Goal: Information Seeking & Learning: Compare options

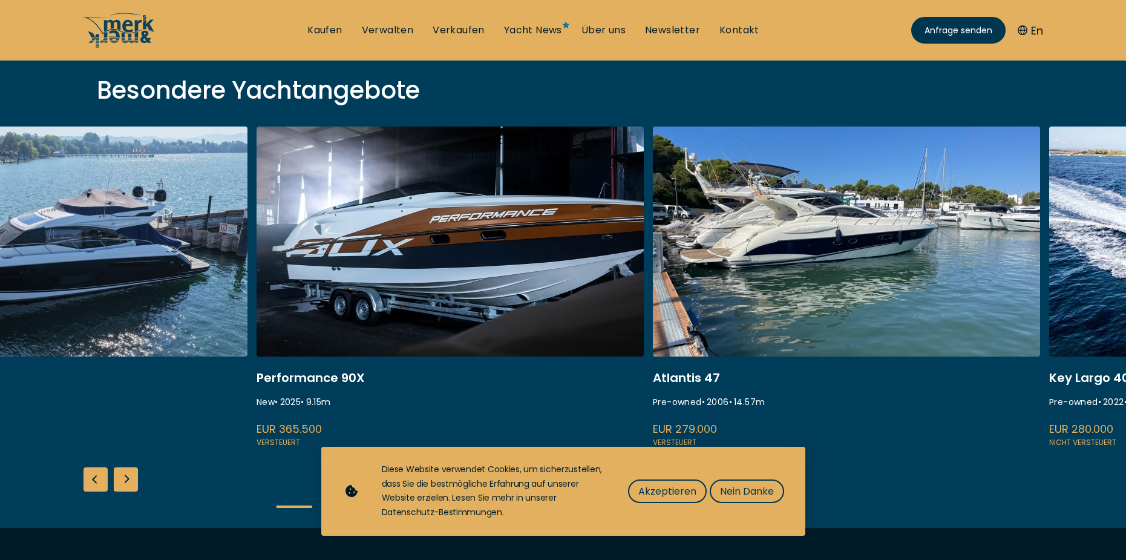
click at [257, 294] on link at bounding box center [450, 287] width 387 height 323
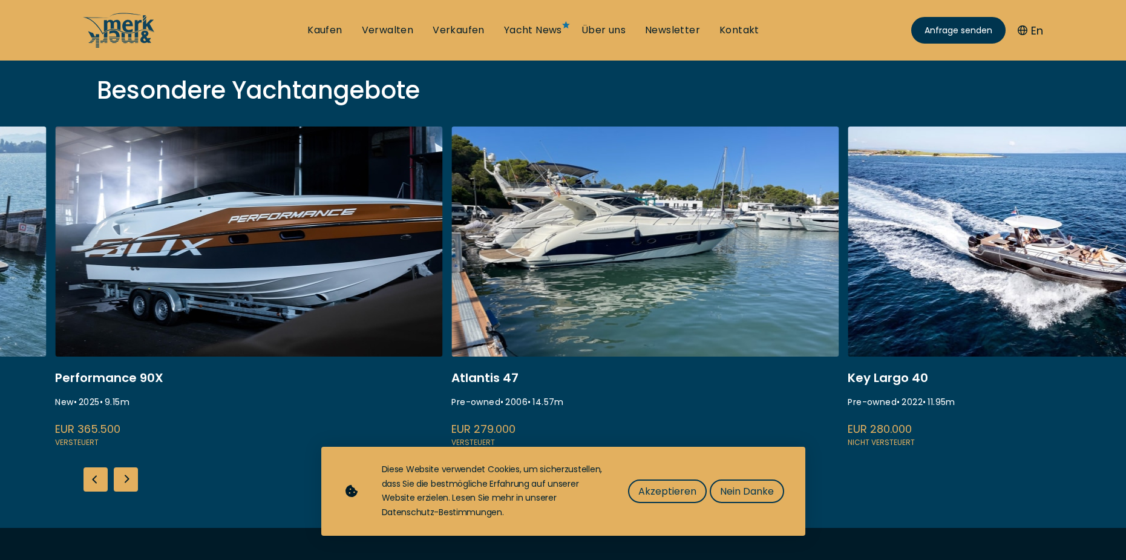
click at [848, 278] on link at bounding box center [1041, 287] width 387 height 323
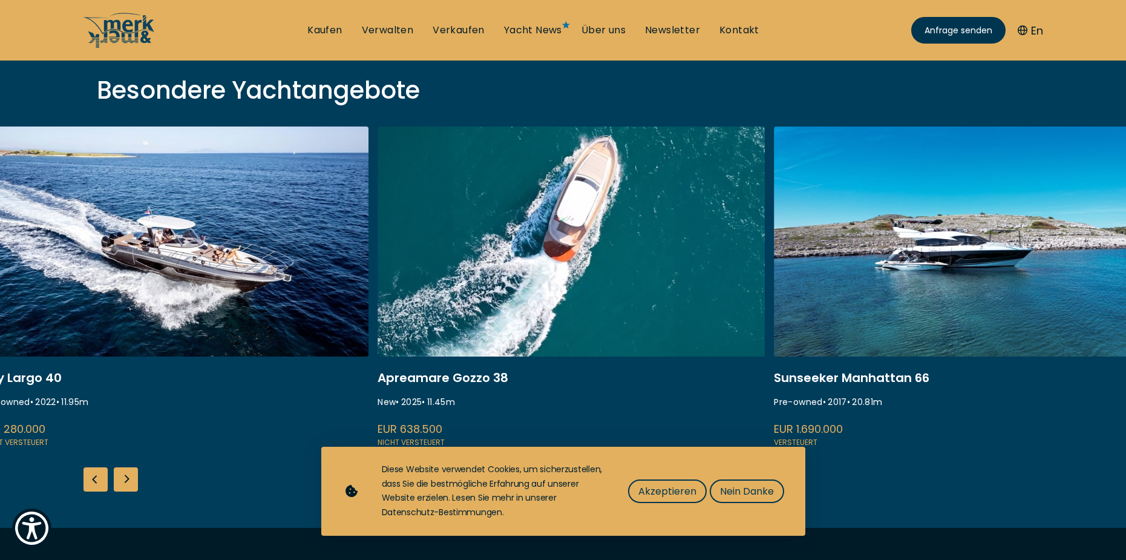
click at [263, 274] on link at bounding box center [174, 287] width 387 height 323
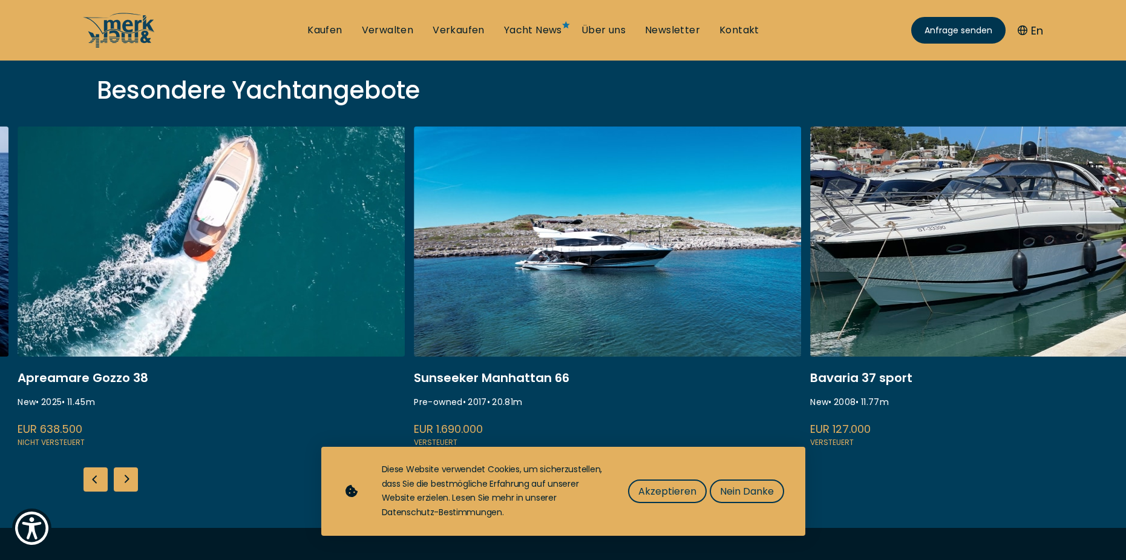
click at [551, 264] on link at bounding box center [607, 287] width 387 height 323
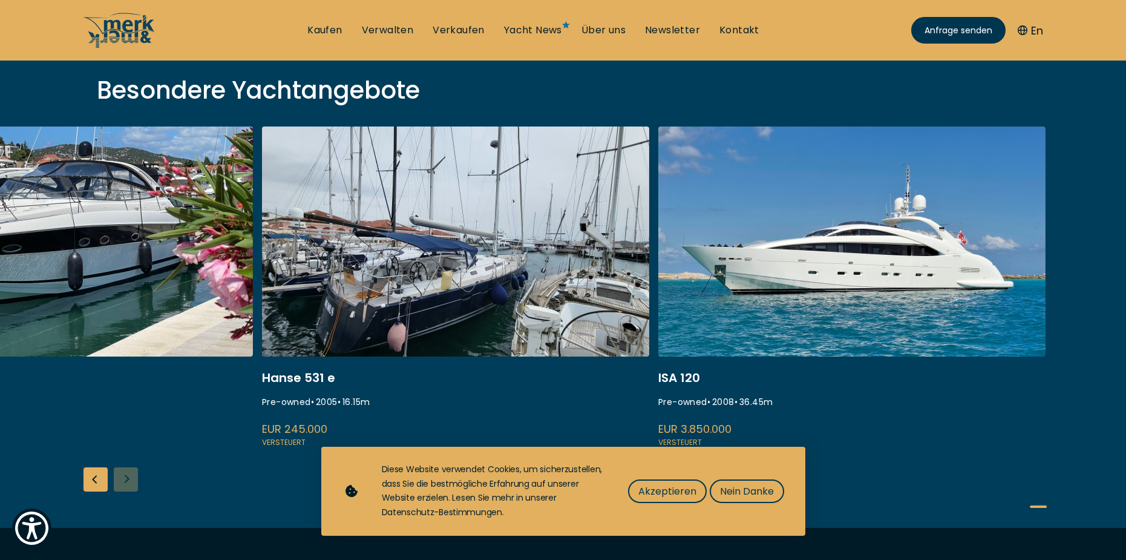
click at [442, 259] on link at bounding box center [455, 287] width 387 height 323
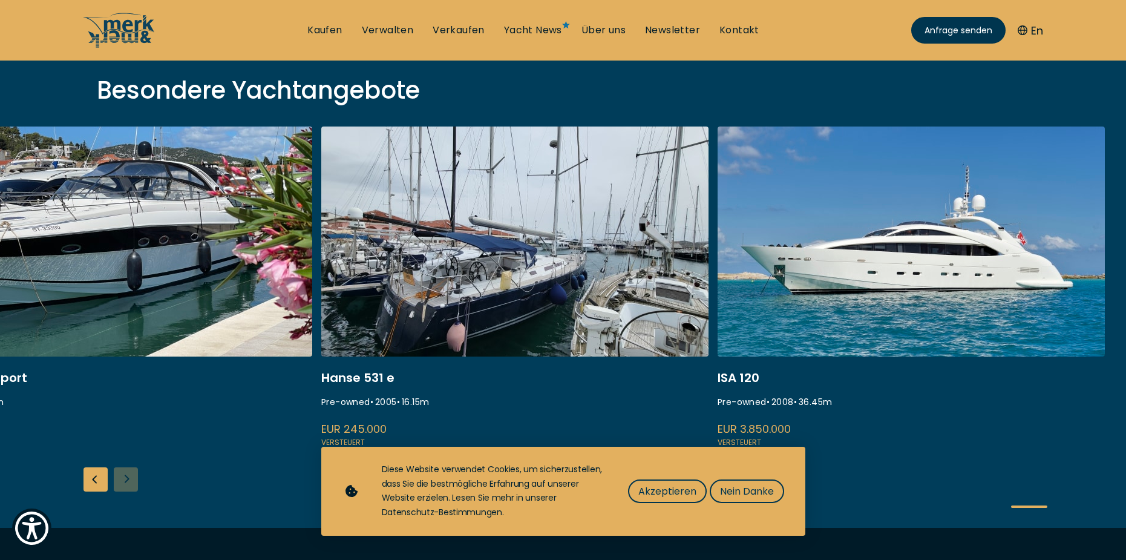
click at [807, 317] on link at bounding box center [911, 287] width 387 height 323
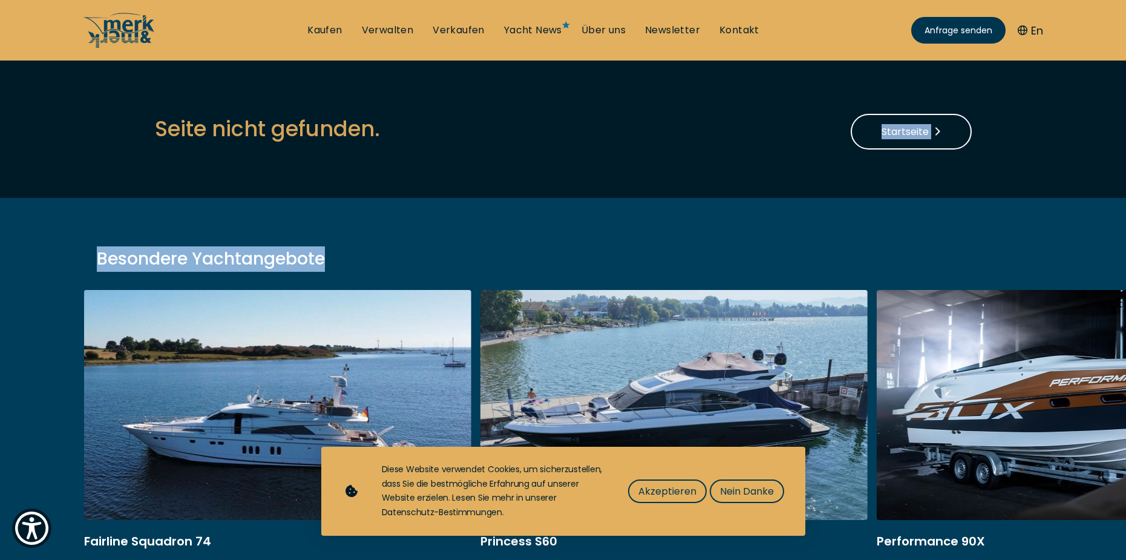
drag, startPoint x: 515, startPoint y: 149, endPoint x: 507, endPoint y: 95, distance: 54.4
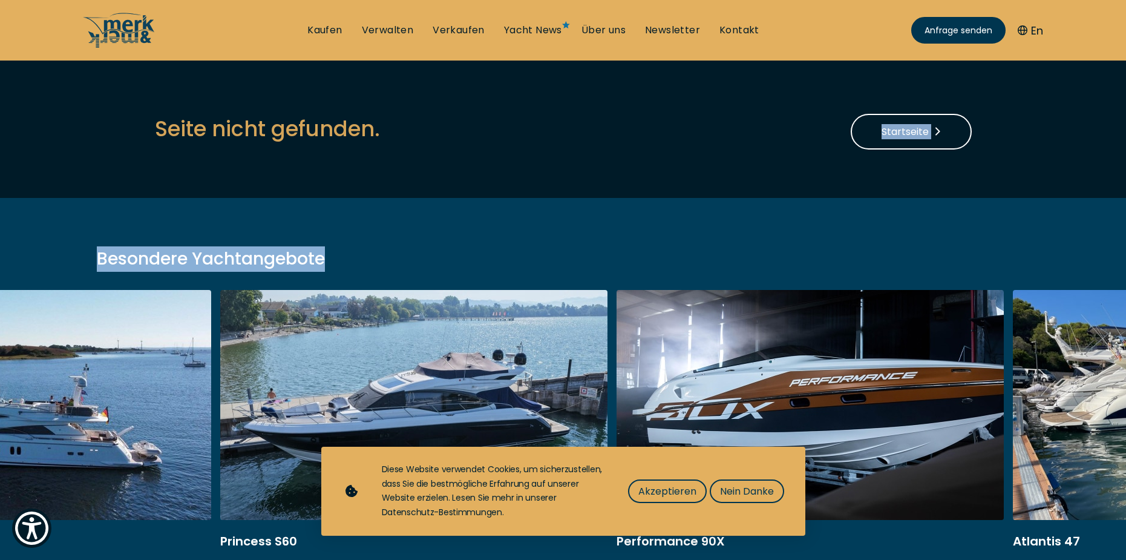
click at [164, 332] on link at bounding box center [17, 451] width 387 height 323
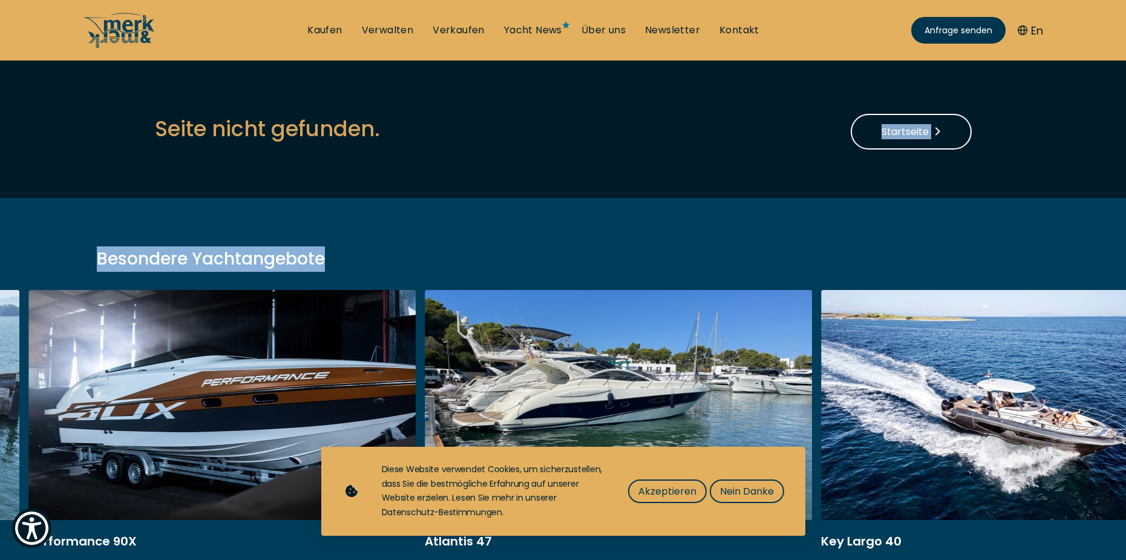
click at [41, 352] on link at bounding box center [221, 451] width 387 height 323
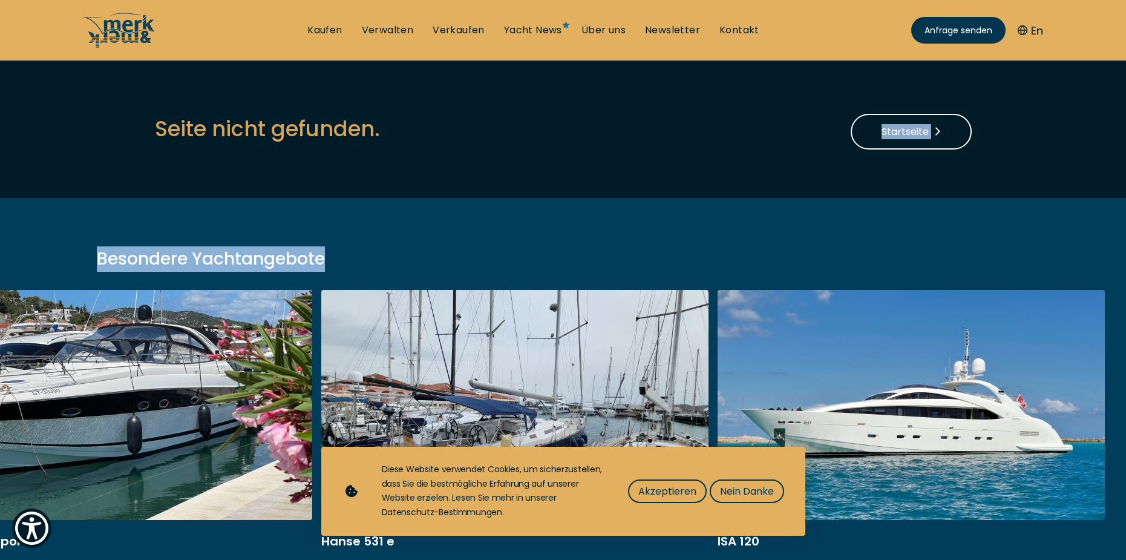
click at [0, 0] on html "Willkommen beim All-in-One-Screenreader für Barrierefreiheit. Um den All-in-One…" at bounding box center [563, 0] width 1126 height 0
click at [678, 493] on span "Akzeptieren" at bounding box center [667, 491] width 58 height 15
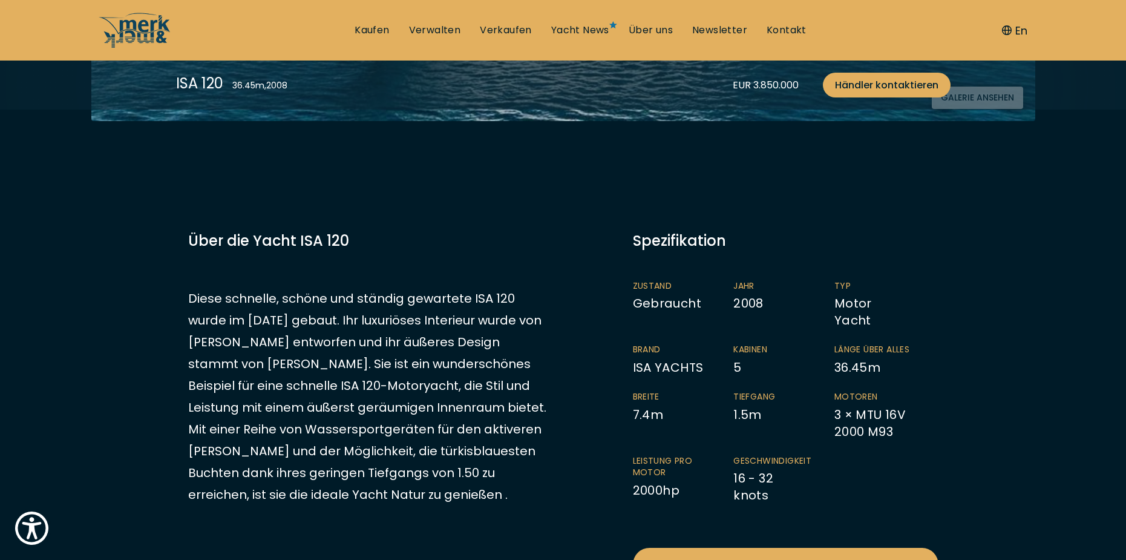
scroll to position [545, 0]
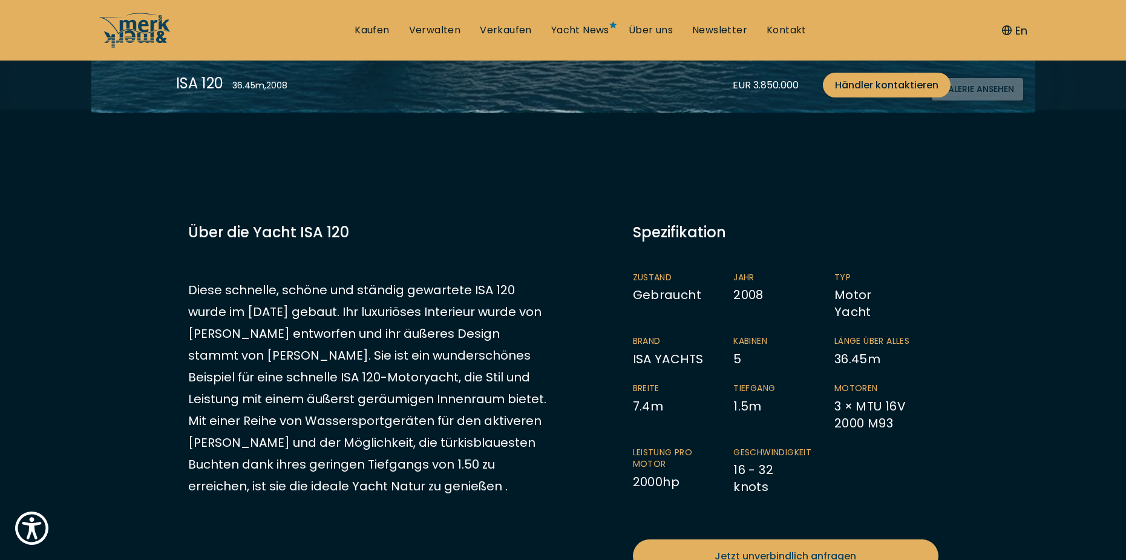
drag, startPoint x: 634, startPoint y: 476, endPoint x: 691, endPoint y: 470, distance: 57.2
click at [691, 470] on li "Leistung pro Motor 2000 hp" at bounding box center [683, 471] width 101 height 49
copy li "2000 hp"
click at [775, 460] on li "Geschwindigkeit 16 - 32 knots" at bounding box center [784, 471] width 101 height 49
drag, startPoint x: 734, startPoint y: 463, endPoint x: 770, endPoint y: 487, distance: 43.6
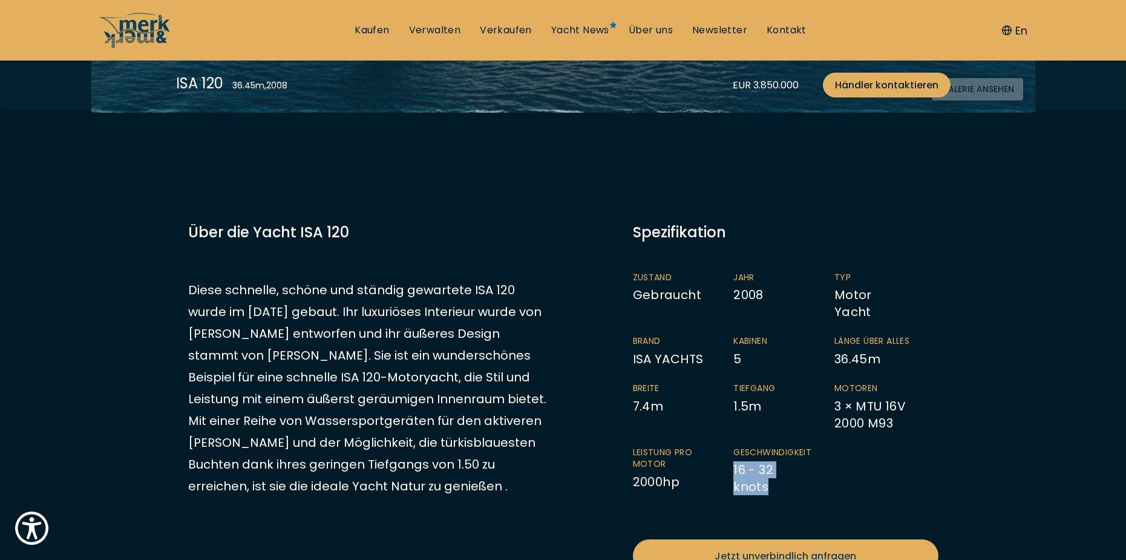
click at [770, 487] on li "Geschwindigkeit 16 - 32 knots" at bounding box center [784, 471] width 101 height 49
copy li "16 - 32 knots"
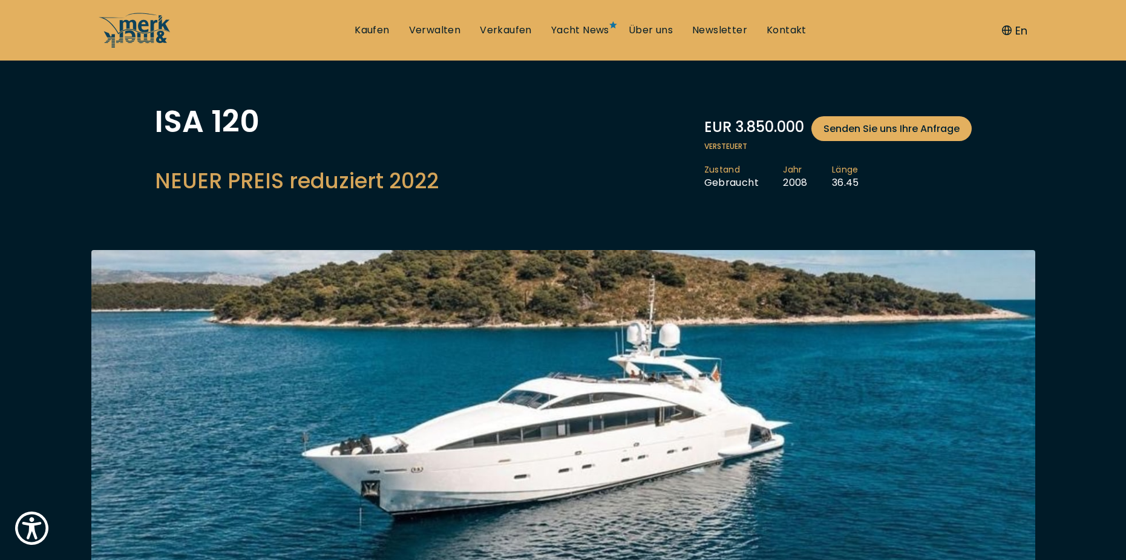
scroll to position [61, 0]
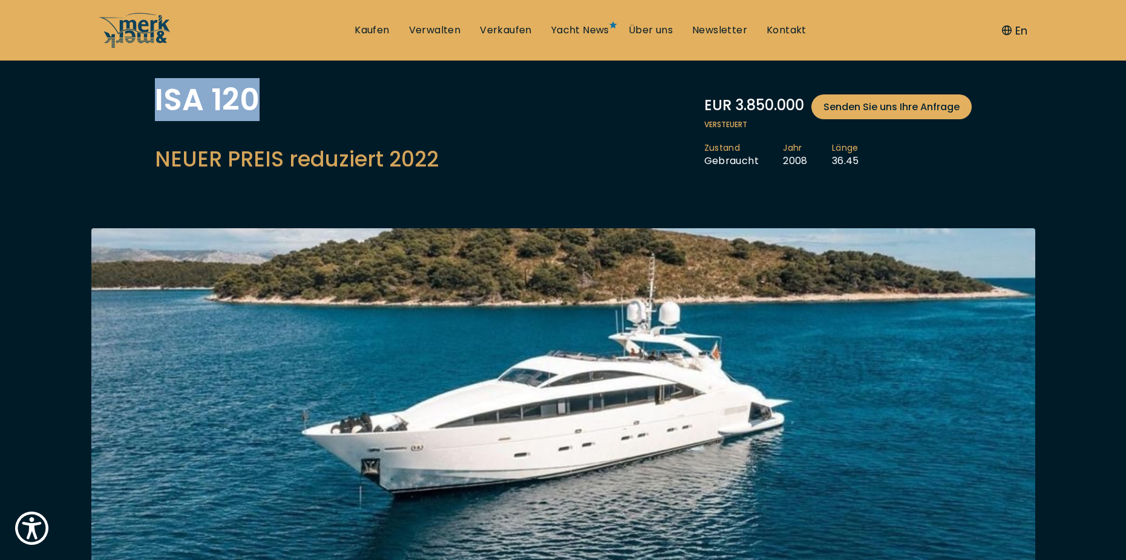
drag, startPoint x: 155, startPoint y: 105, endPoint x: 261, endPoint y: 99, distance: 106.7
click at [261, 99] on h1 "ISA 120" at bounding box center [297, 100] width 284 height 30
copy h1 "ISA 120"
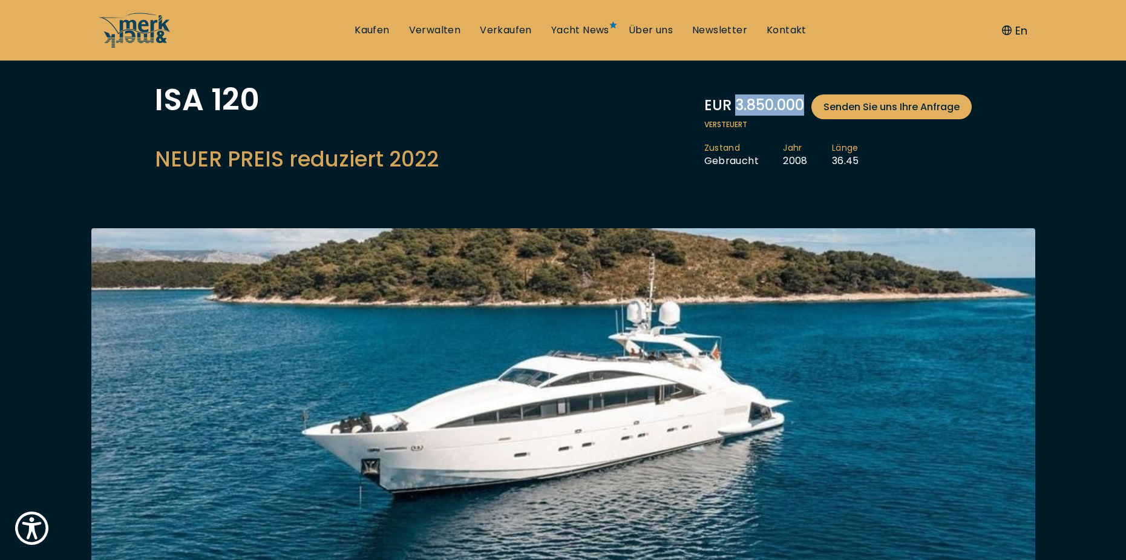
drag, startPoint x: 733, startPoint y: 106, endPoint x: 799, endPoint y: 101, distance: 66.1
click at [799, 101] on div "EUR 3.850.000 Senden Sie uns Ihre Anfrage" at bounding box center [838, 106] width 268 height 25
copy div "3.850.000"
